Goal: Task Accomplishment & Management: Manage account settings

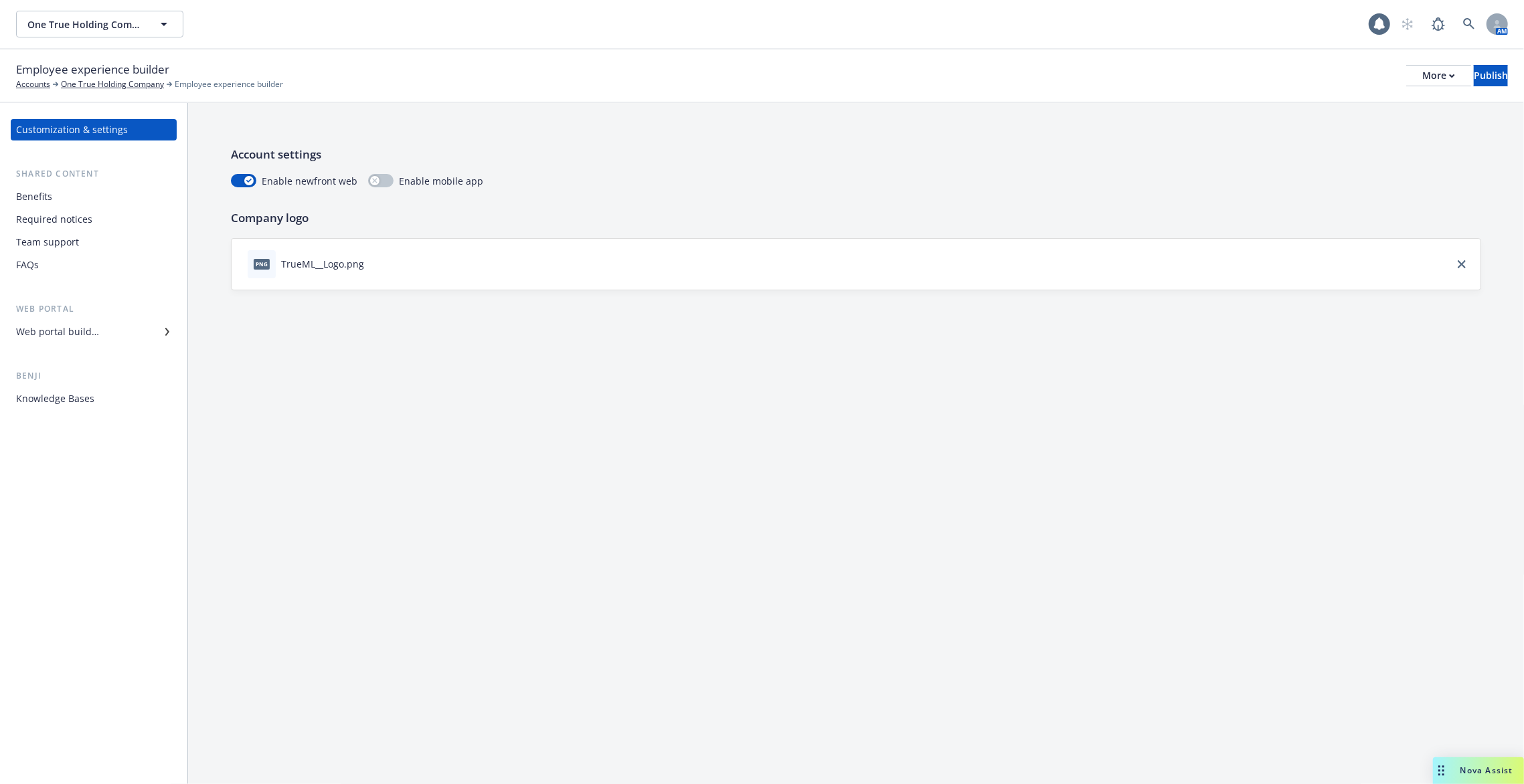
click at [117, 333] on div "Web portal builder" at bounding box center [93, 332] width 155 height 21
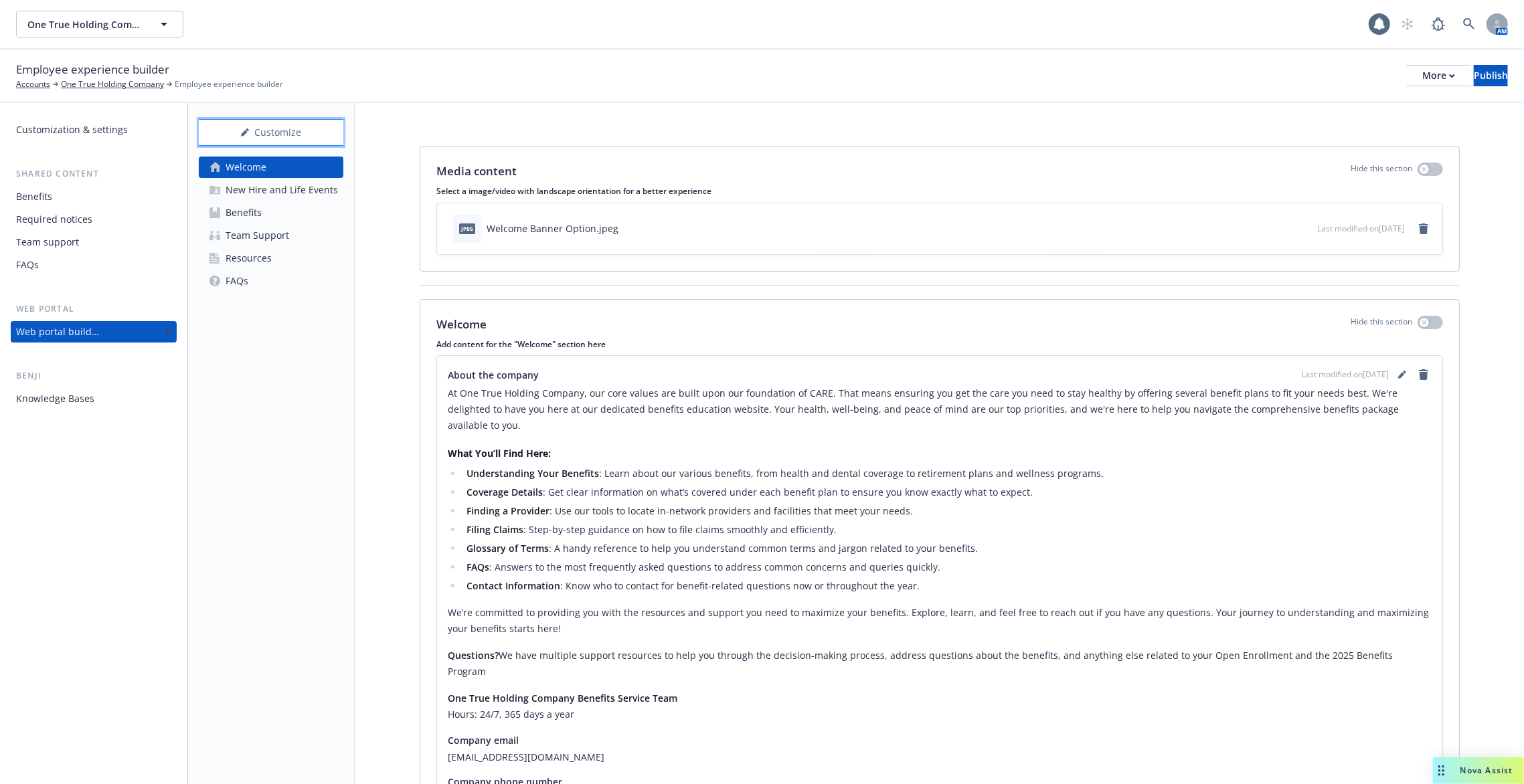
click at [292, 137] on div "Customize" at bounding box center [271, 132] width 145 height 26
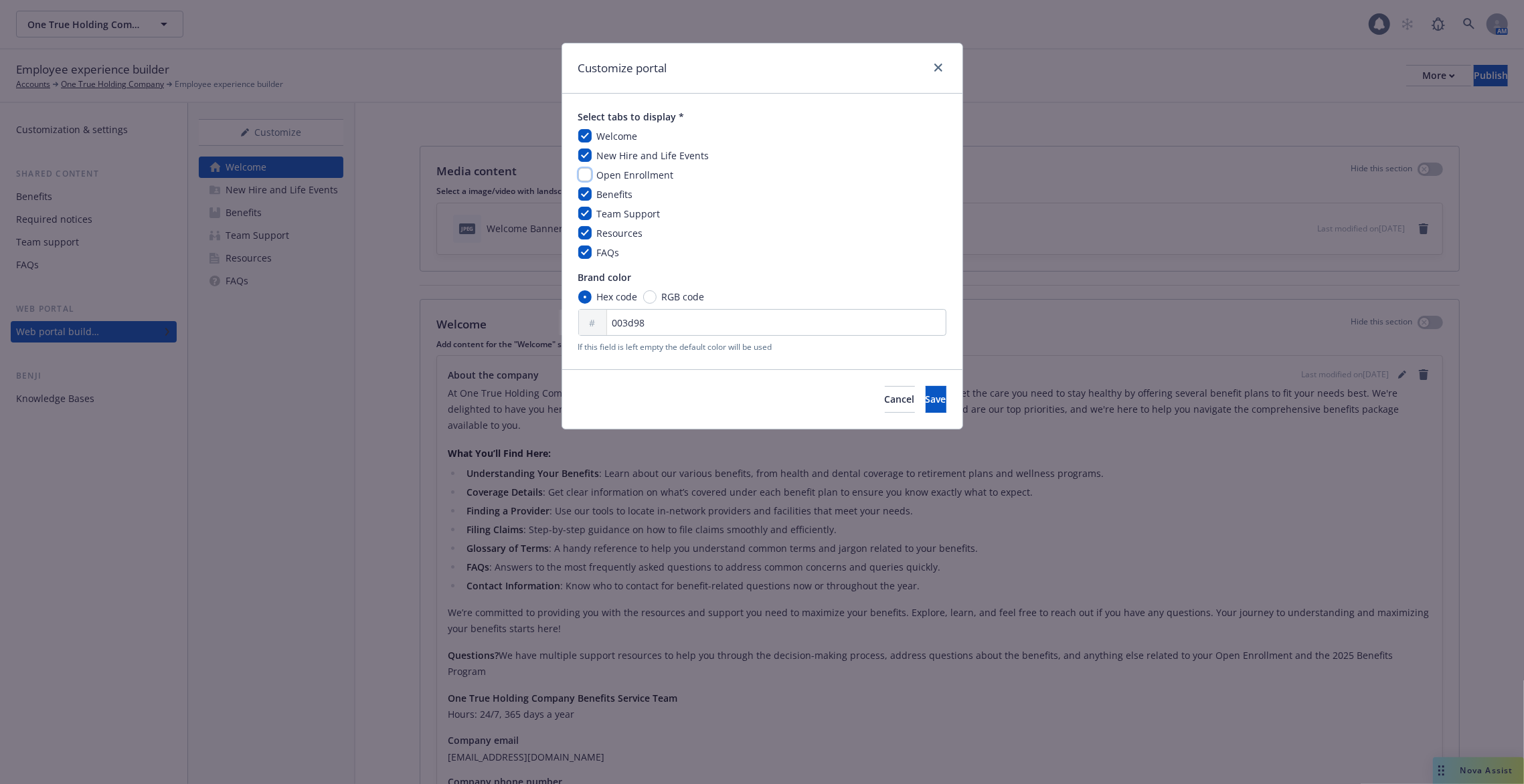
click at [579, 171] on input "checkbox" at bounding box center [585, 174] width 13 height 13
checkbox input "true"
click at [925, 397] on button "Save" at bounding box center [935, 399] width 20 height 27
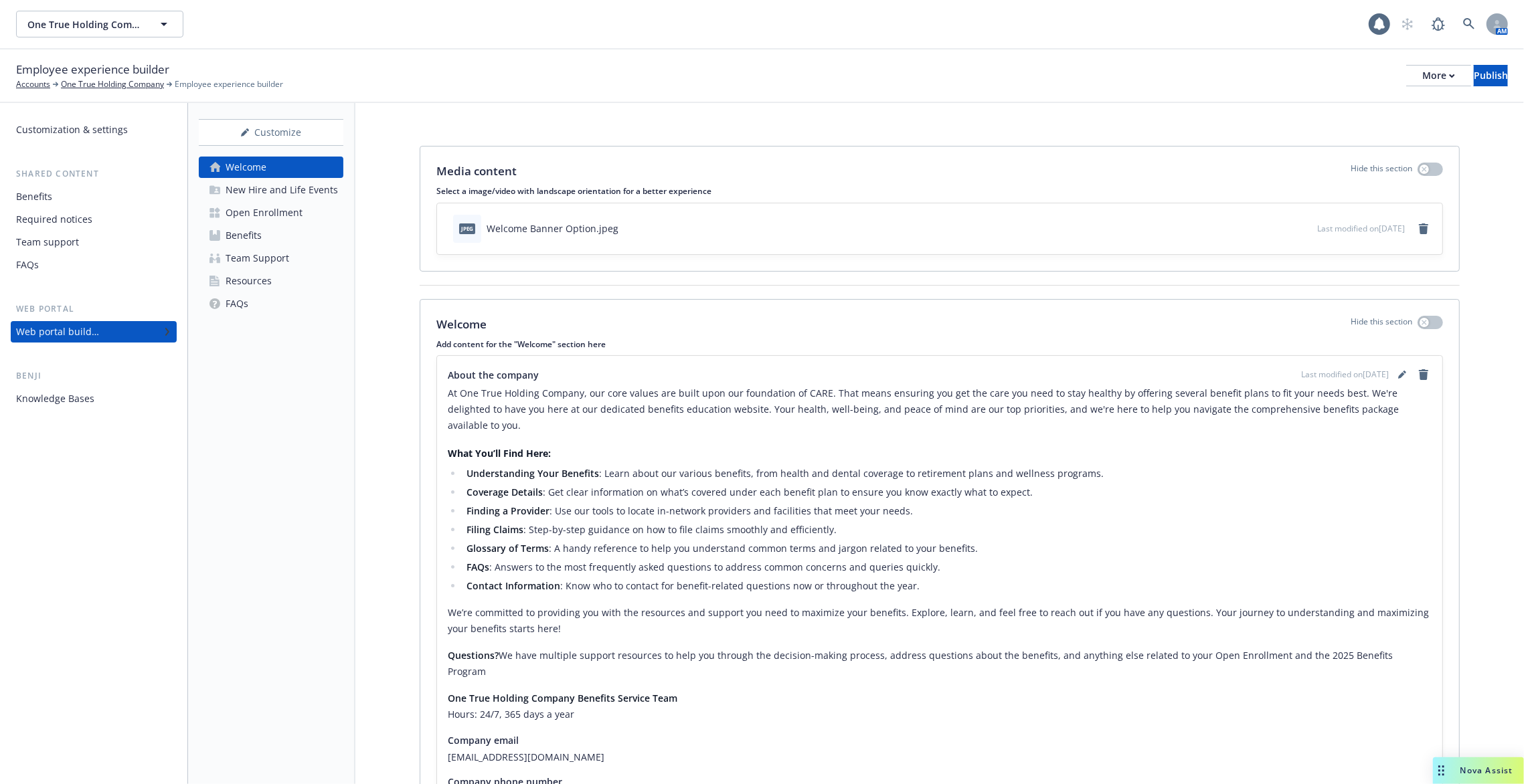
click at [315, 222] on link "Open Enrollment" at bounding box center [271, 213] width 145 height 21
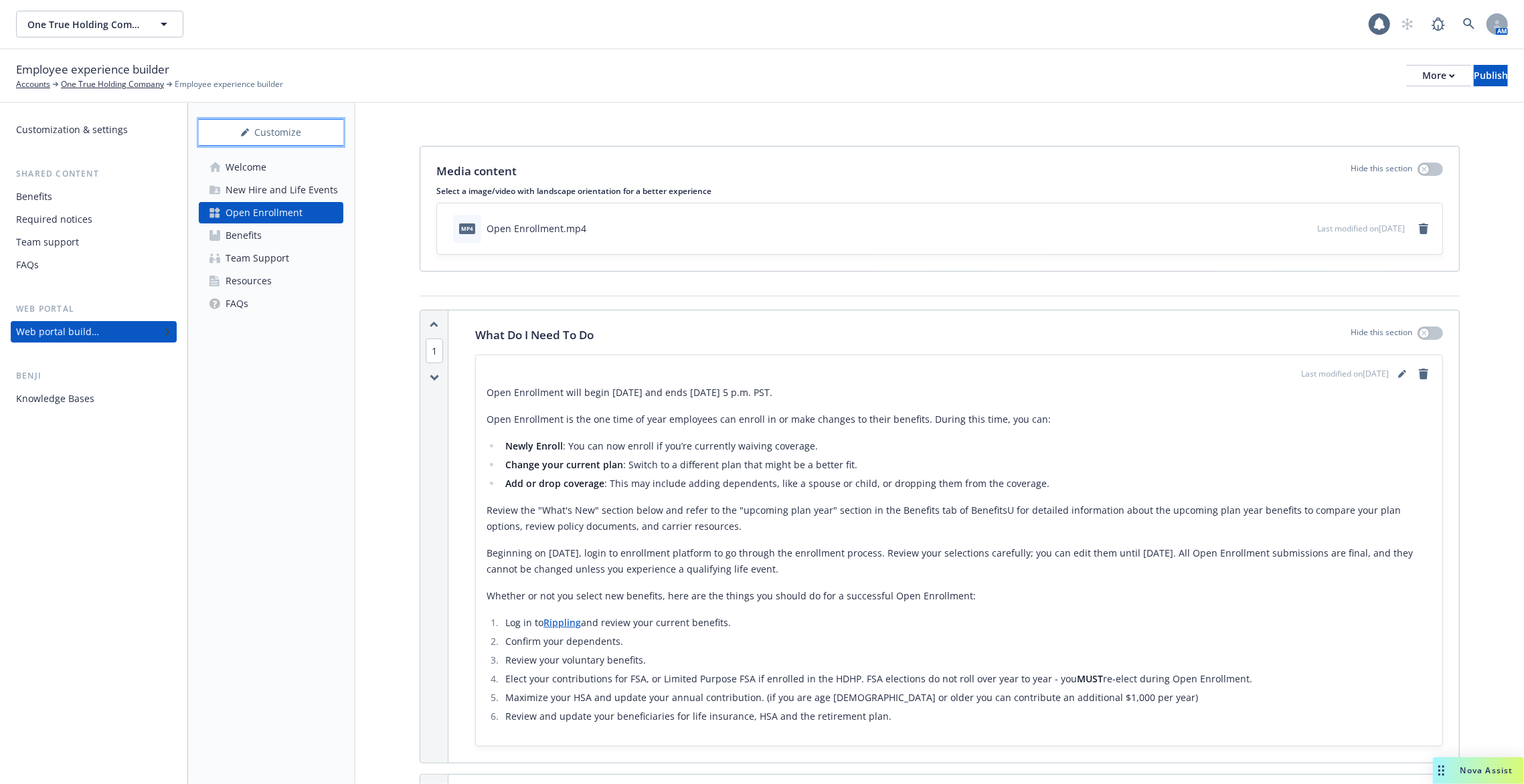
click at [302, 135] on div "Customize" at bounding box center [271, 132] width 145 height 26
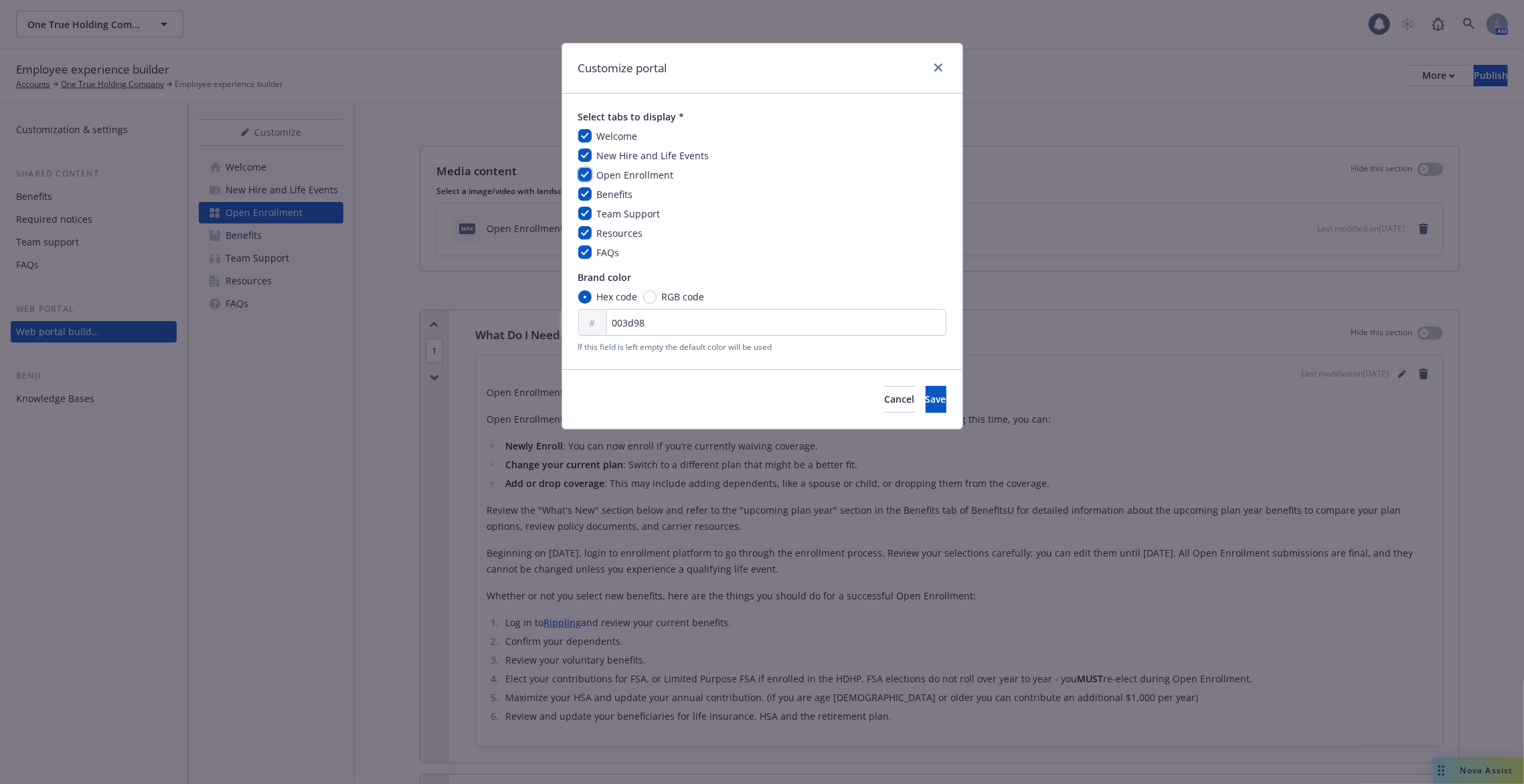
click at [580, 174] on input "checkbox" at bounding box center [585, 174] width 13 height 13
checkbox input "false"
click at [925, 396] on button "Save" at bounding box center [935, 399] width 20 height 27
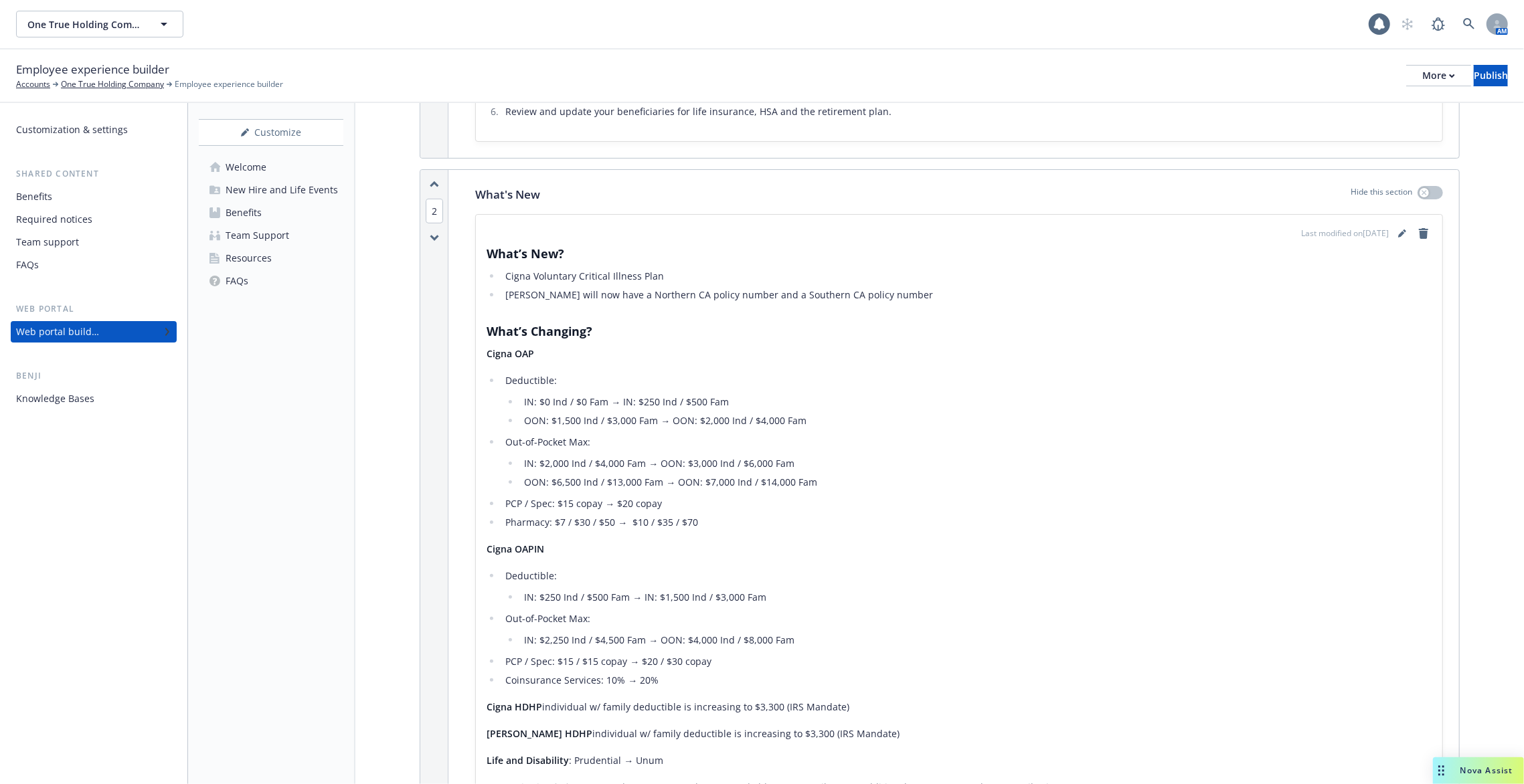
scroll to position [626, 0]
